Goal: Task Accomplishment & Management: Manage account settings

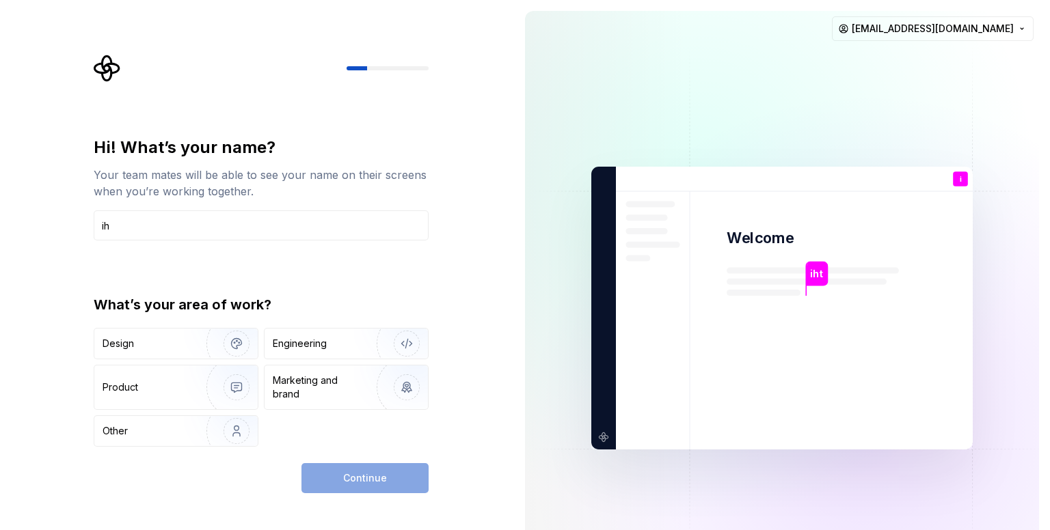
type input "i"
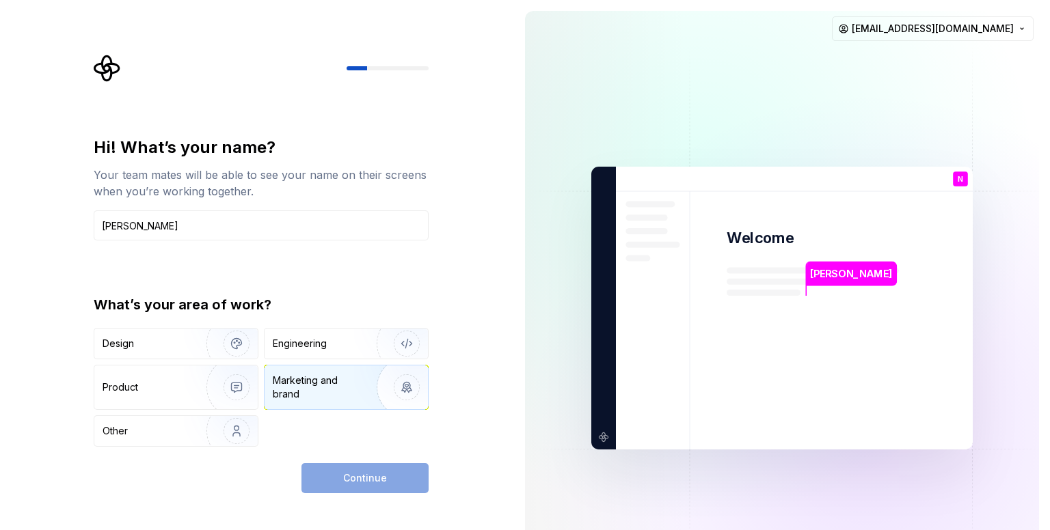
type input "Nithin"
click at [280, 369] on div "Marketing and brand" at bounding box center [346, 388] width 163 height 44
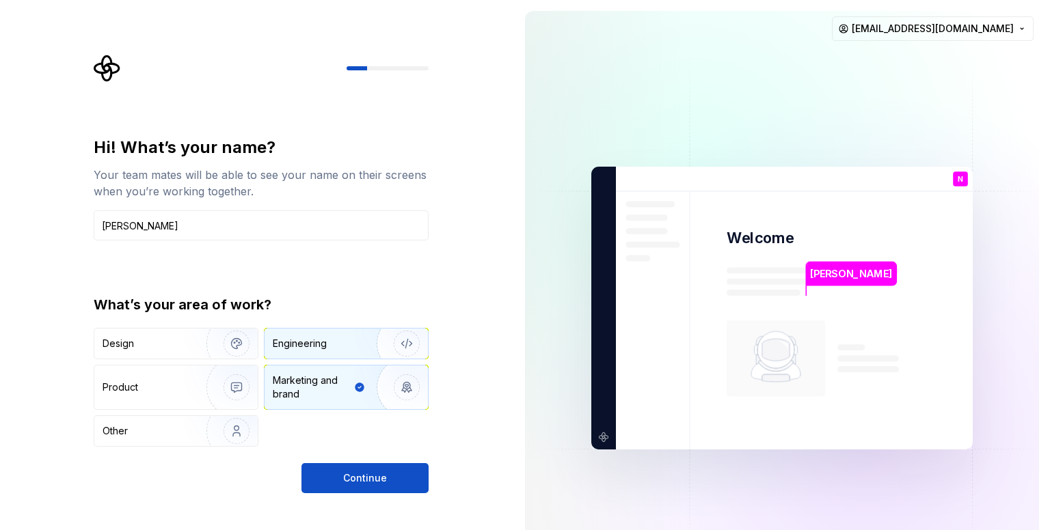
click at [325, 337] on div "Engineering" at bounding box center [300, 344] width 54 height 14
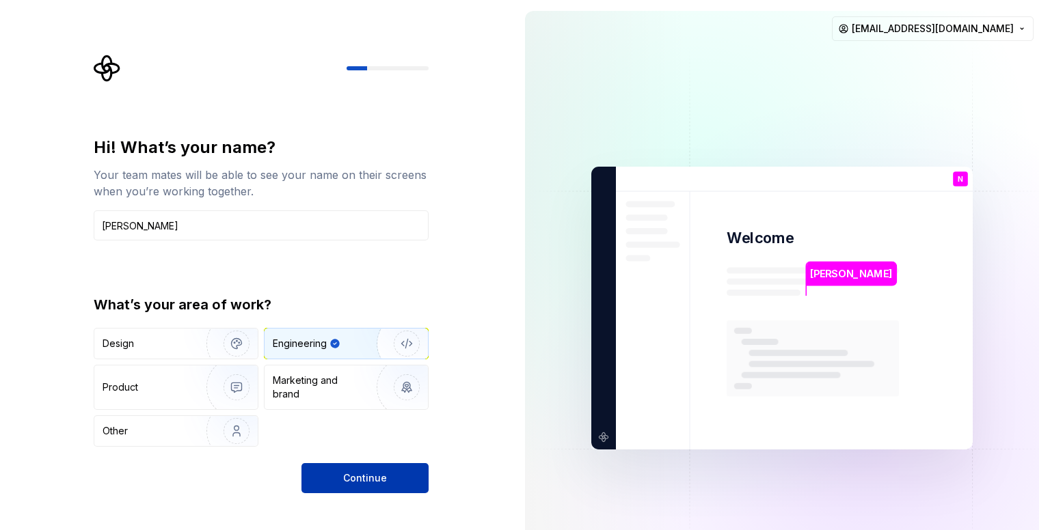
click at [359, 483] on span "Continue" at bounding box center [365, 479] width 44 height 14
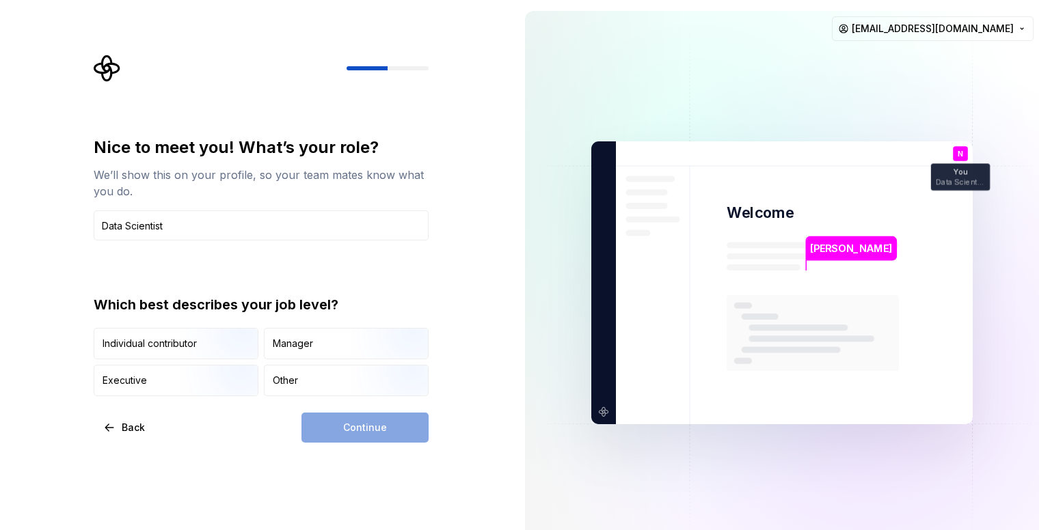
type input "Data Scientist"
click at [224, 364] on div "Individual contributor Manager Executive Other" at bounding box center [261, 362] width 335 height 68
click at [208, 360] on div "Individual contributor Manager Executive Other" at bounding box center [261, 362] width 335 height 68
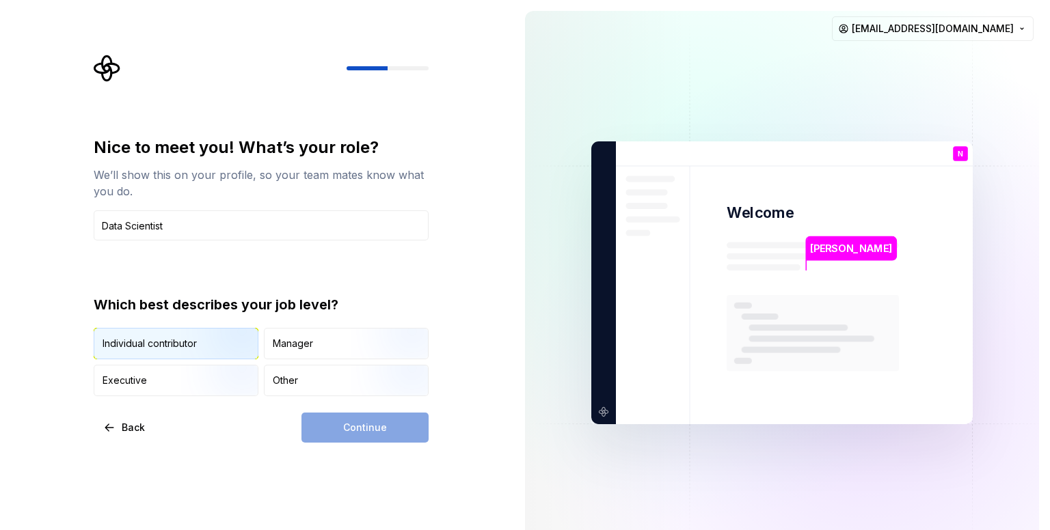
click at [206, 347] on img "button" at bounding box center [225, 361] width 88 height 92
click at [389, 438] on button "Continue" at bounding box center [364, 428] width 127 height 30
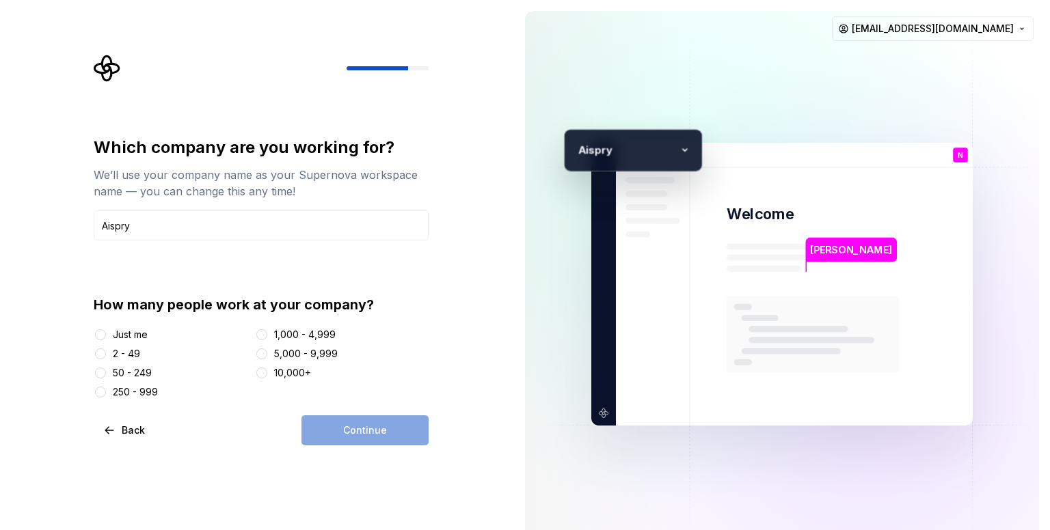
type input "Aispry"
click at [267, 353] on button "5,000 - 9,999" at bounding box center [261, 354] width 11 height 11
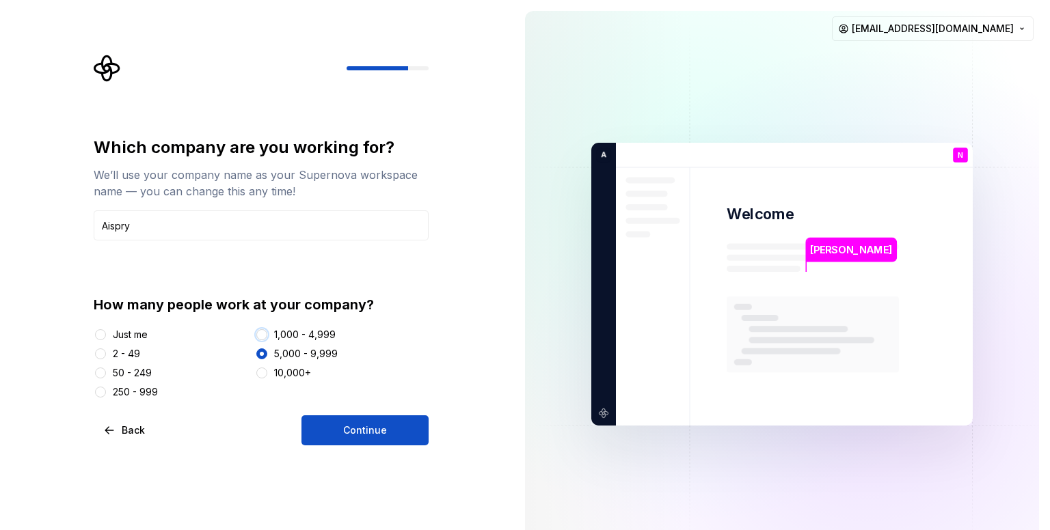
click at [263, 338] on button "1,000 - 4,999" at bounding box center [261, 334] width 11 height 11
click at [102, 394] on button "250 - 999" at bounding box center [100, 392] width 11 height 11
click at [103, 353] on button "2 - 49" at bounding box center [100, 354] width 11 height 11
click at [370, 435] on span "Continue" at bounding box center [365, 431] width 44 height 14
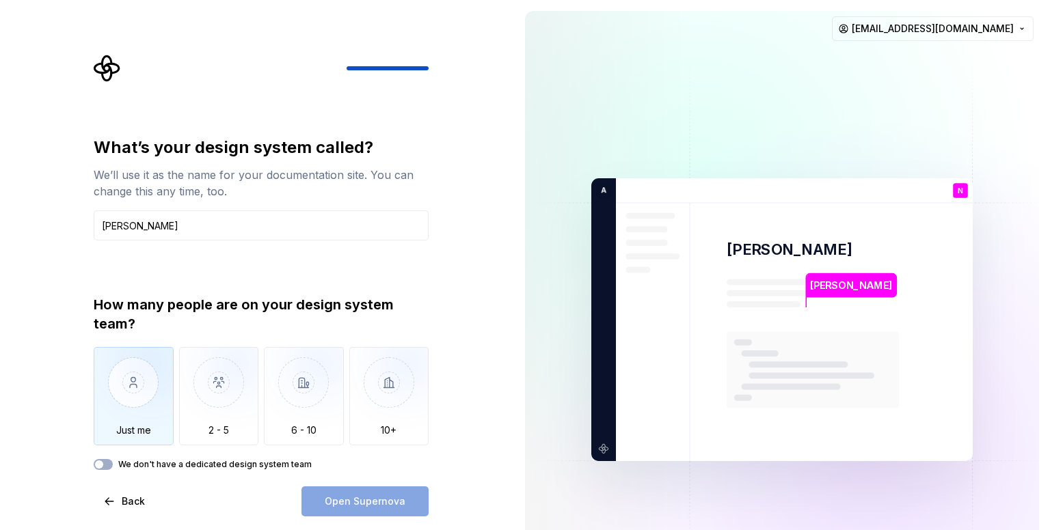
type input "Nithin"
click at [168, 397] on img "button" at bounding box center [134, 393] width 80 height 92
click at [347, 501] on span "Open Supernova" at bounding box center [365, 502] width 81 height 14
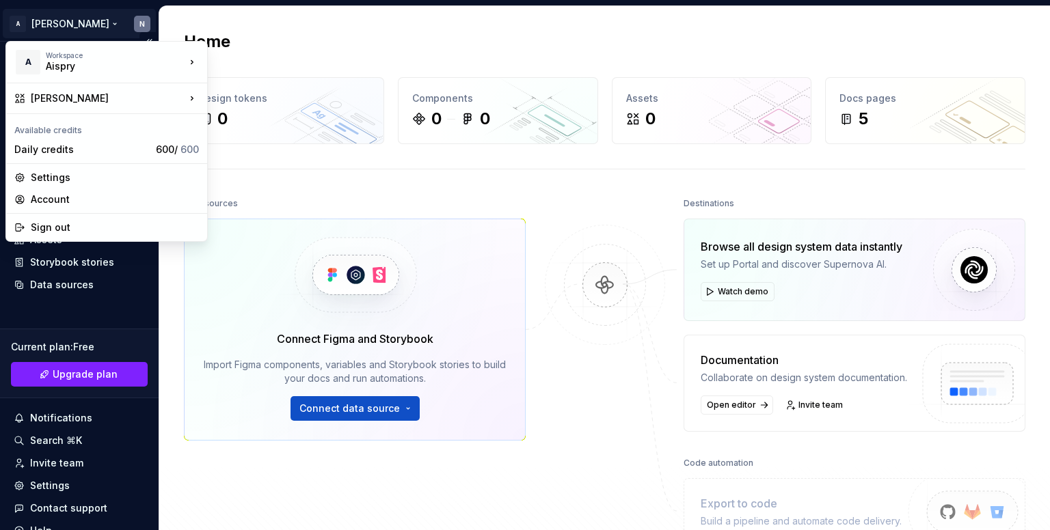
click at [62, 21] on html "A Nithin N Home Documentation Analytics Code automation Design system data Desi…" at bounding box center [525, 265] width 1050 height 530
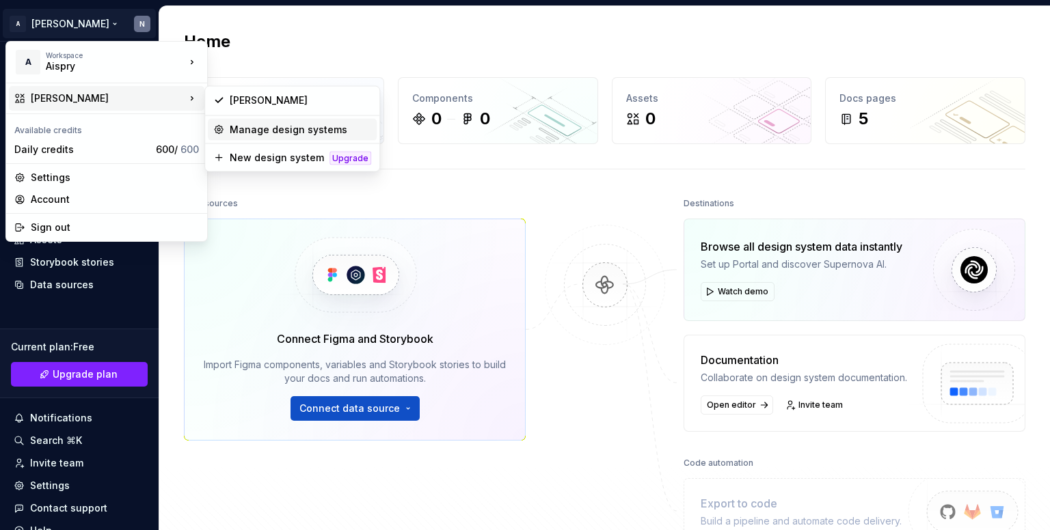
click at [254, 134] on div "Manage design systems" at bounding box center [301, 130] width 142 height 14
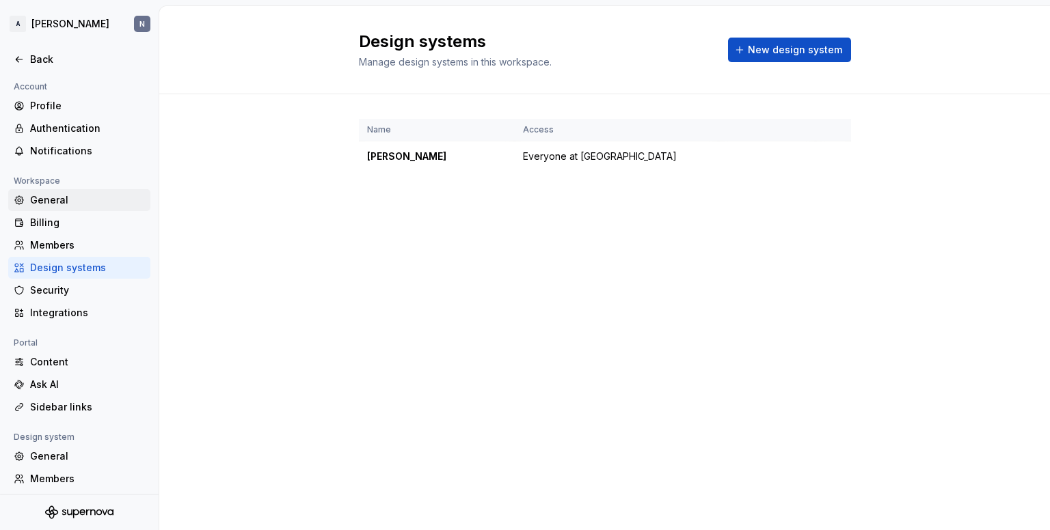
click at [63, 199] on div "General" at bounding box center [87, 200] width 115 height 14
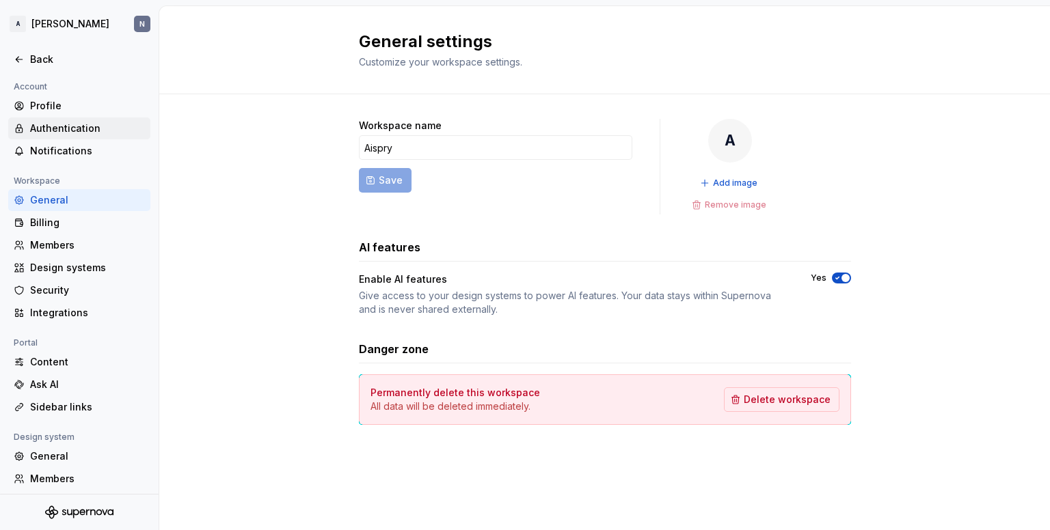
drag, startPoint x: 63, startPoint y: 199, endPoint x: 88, endPoint y: 135, distance: 68.2
click at [88, 135] on div "Account Profile Authentication Notifications Workspace General Billing Members …" at bounding box center [79, 322] width 159 height 487
click at [88, 135] on div "Authentication" at bounding box center [79, 129] width 142 height 22
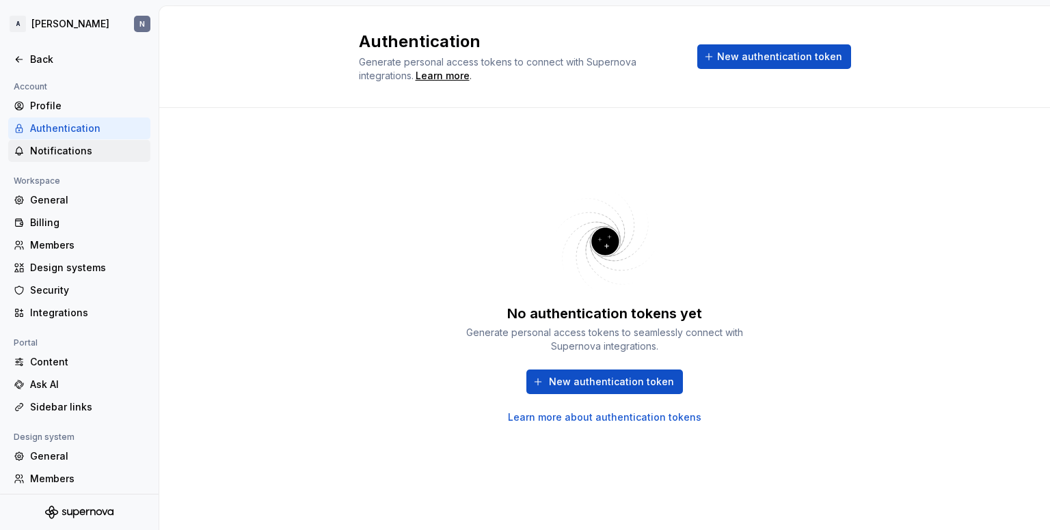
click at [74, 157] on div "Notifications" at bounding box center [87, 151] width 115 height 14
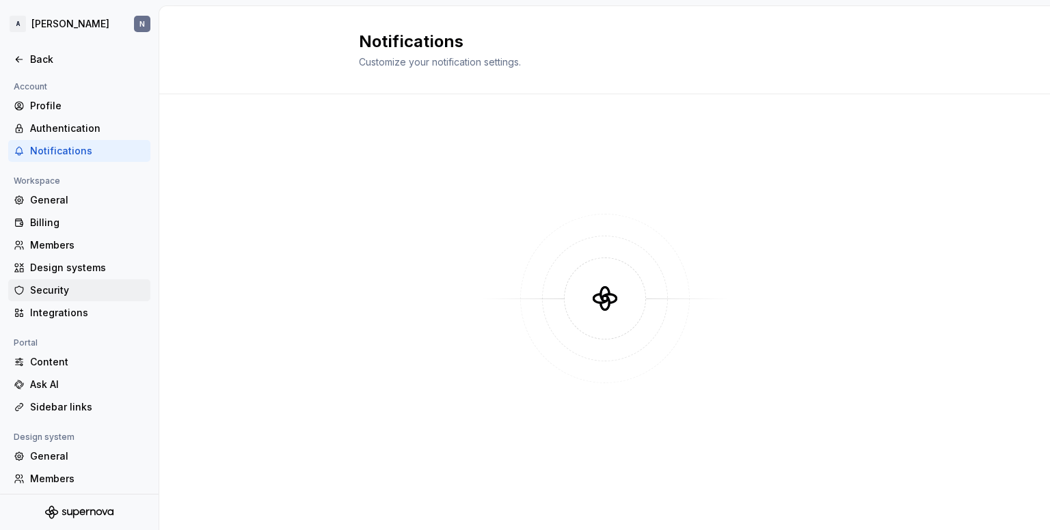
click at [59, 301] on div "Security" at bounding box center [79, 291] width 142 height 22
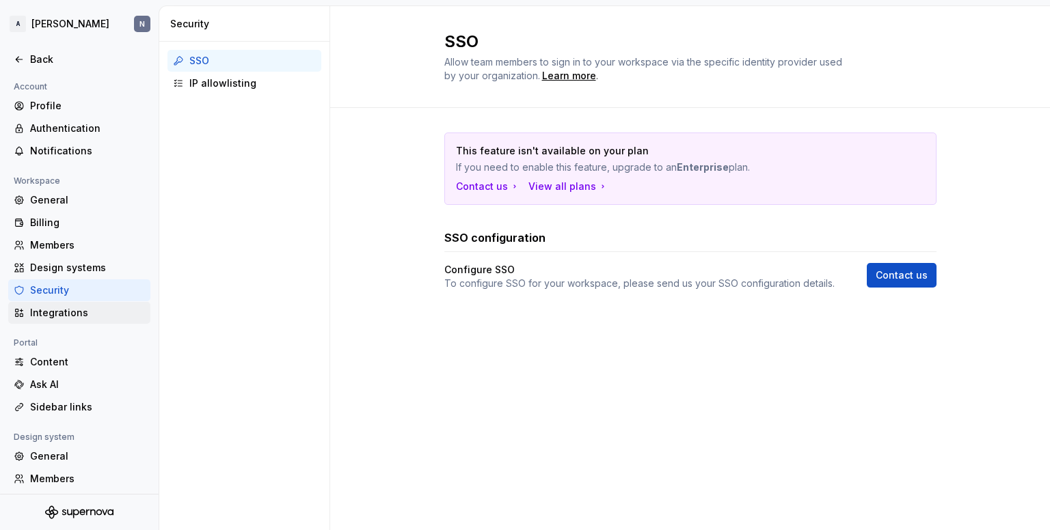
click at [62, 310] on div "Integrations" at bounding box center [87, 313] width 115 height 14
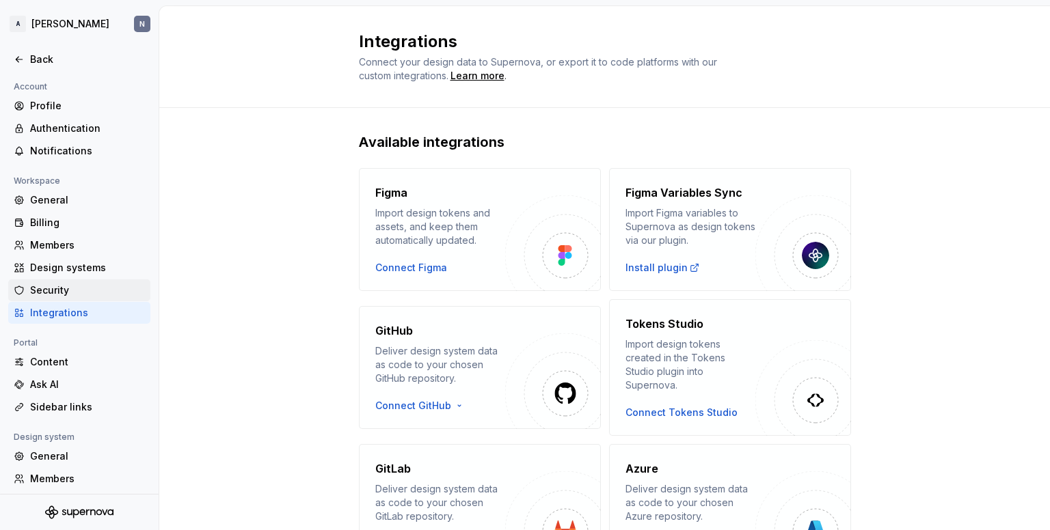
click at [70, 289] on div "Security" at bounding box center [87, 291] width 115 height 14
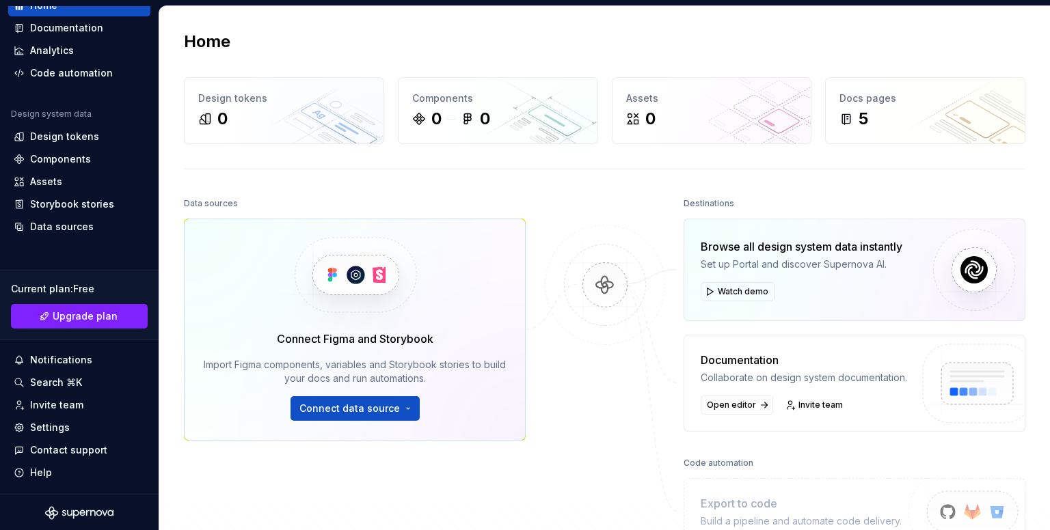
scroll to position [209, 0]
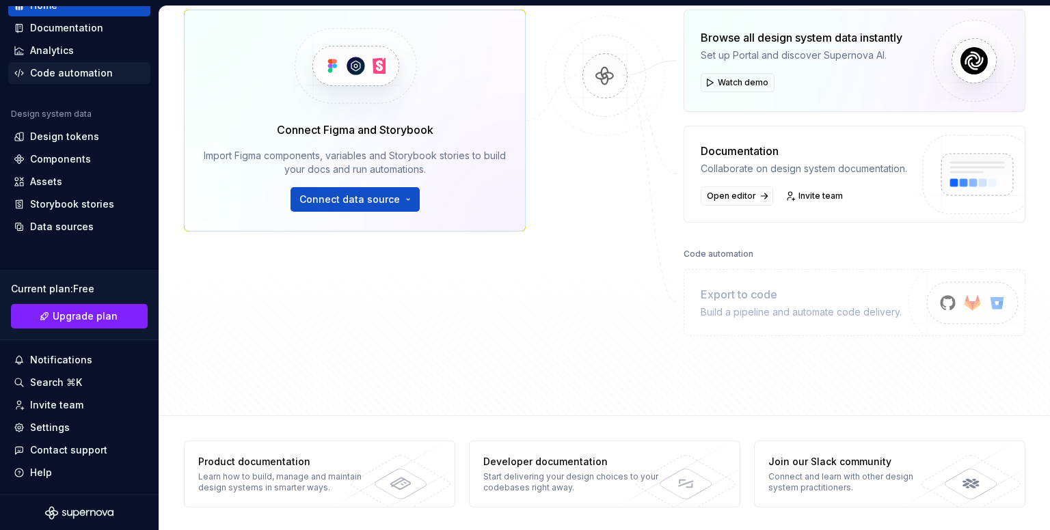
click at [43, 66] on div "Code automation" at bounding box center [71, 73] width 83 height 14
